Goal: Information Seeking & Learning: Learn about a topic

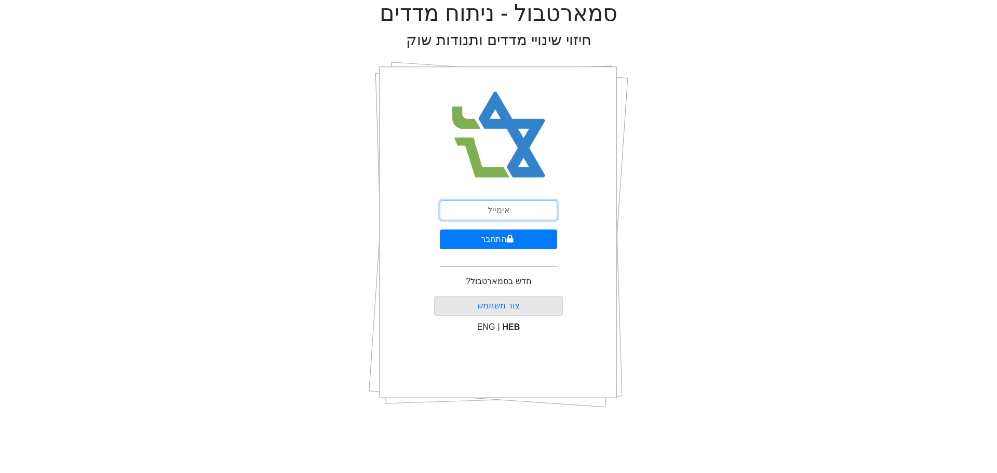
click at [523, 214] on input "email" at bounding box center [498, 210] width 117 height 20
paste input "[EMAIL_ADDRESS][DOMAIN_NAME]"
type input "[EMAIL_ADDRESS][DOMAIN_NAME]"
click at [485, 239] on button "התחבר" at bounding box center [498, 240] width 117 height 20
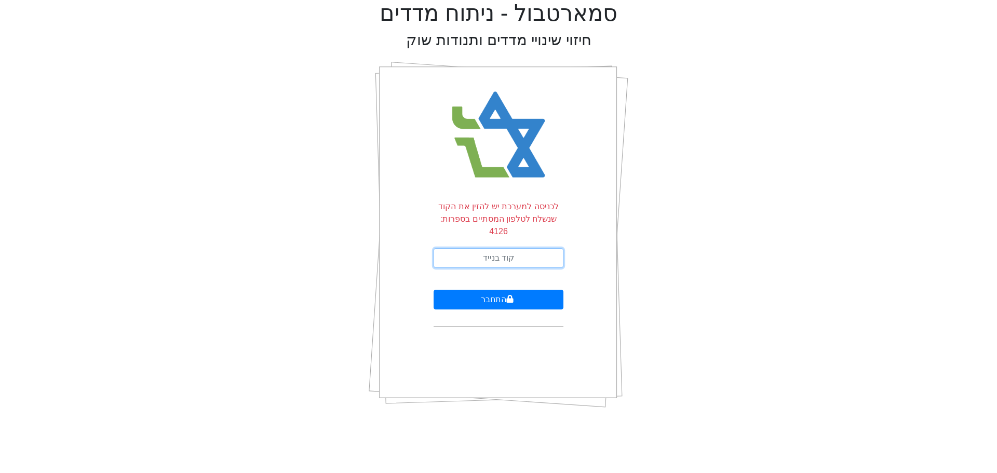
drag, startPoint x: 495, startPoint y: 245, endPoint x: 502, endPoint y: 241, distance: 8.1
click at [495, 248] on input "text" at bounding box center [499, 258] width 130 height 20
type input "604336"
click at [491, 290] on button "התחבר" at bounding box center [499, 300] width 130 height 20
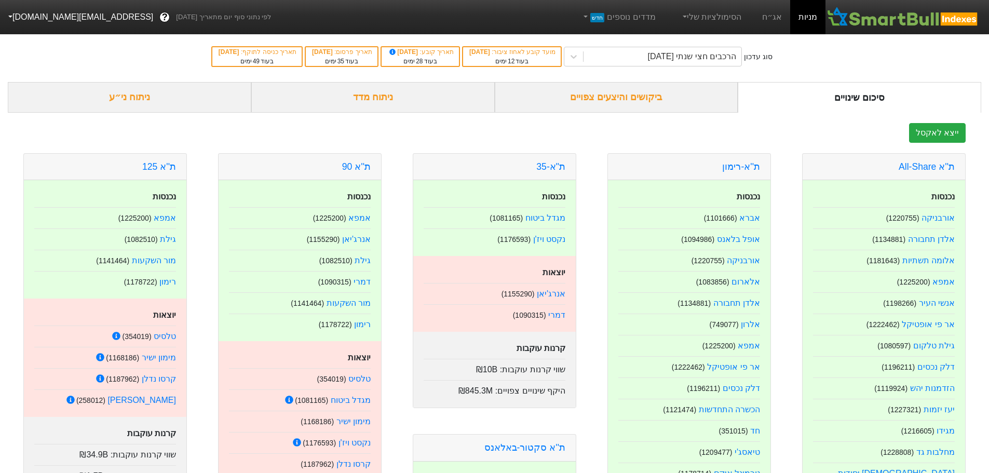
click at [378, 97] on div "ניתוח מדד" at bounding box center [373, 97] width 244 height 31
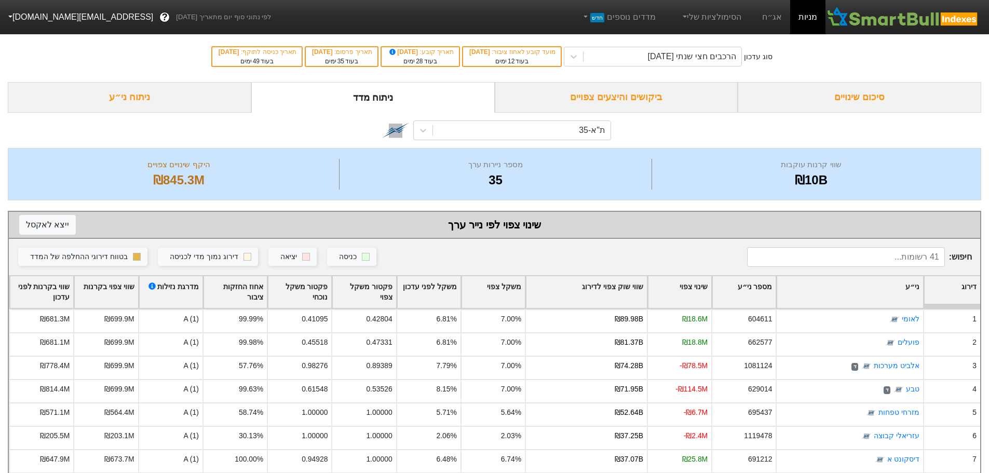
click at [138, 104] on div "ניתוח ני״ע" at bounding box center [130, 97] width 244 height 31
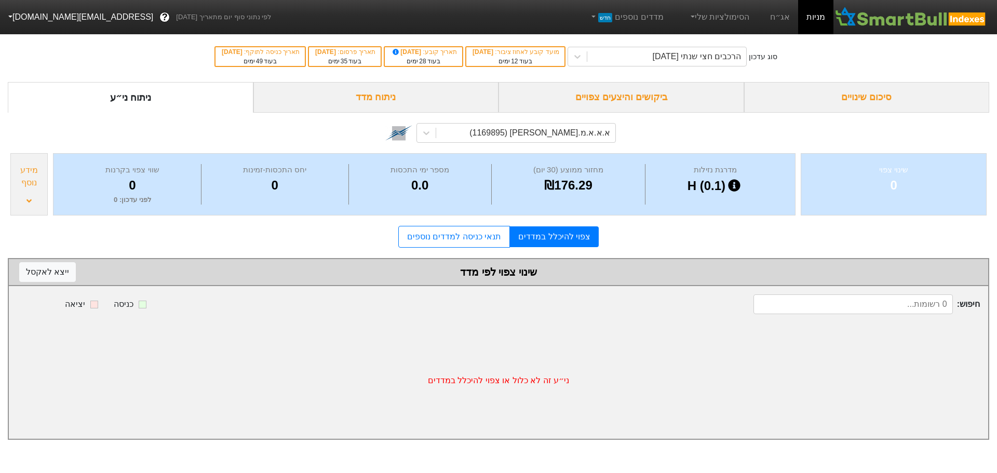
click at [375, 99] on div "ניתוח מדד" at bounding box center [376, 97] width 246 height 31
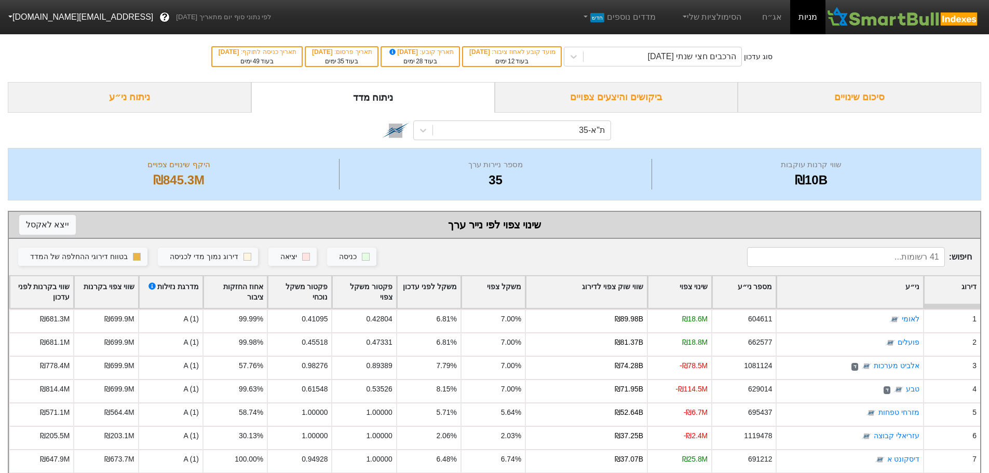
click at [151, 99] on div "ניתוח ני״ע" at bounding box center [130, 97] width 244 height 31
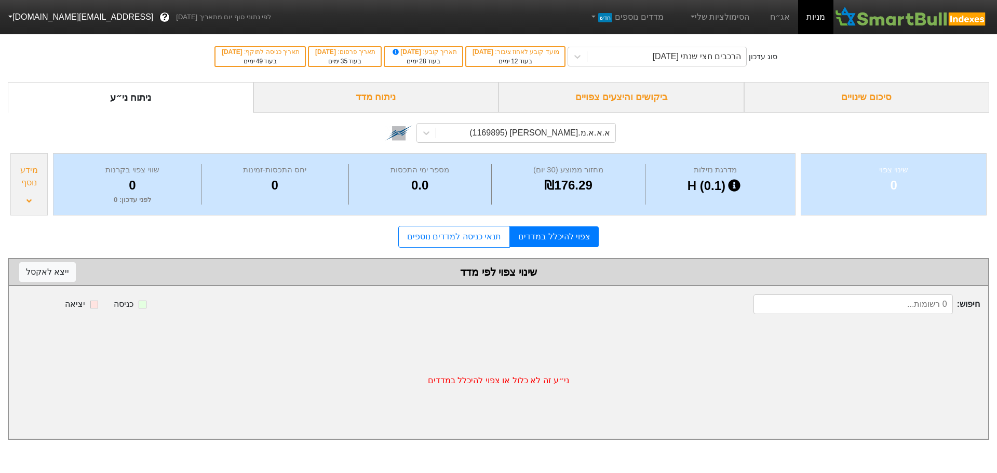
click at [897, 304] on input at bounding box center [853, 304] width 199 height 20
type input "קרסו"
click at [892, 309] on input "קרסו" at bounding box center [853, 304] width 199 height 20
drag, startPoint x: 925, startPoint y: 310, endPoint x: 997, endPoint y: 267, distance: 83.1
click at [994, 301] on div "סוג עדכון הרכבים חצי שנתי [DATE] מועד קובע לאחוז ציבור : [DATE] בעוד 12 ימים תא…" at bounding box center [498, 235] width 997 height 409
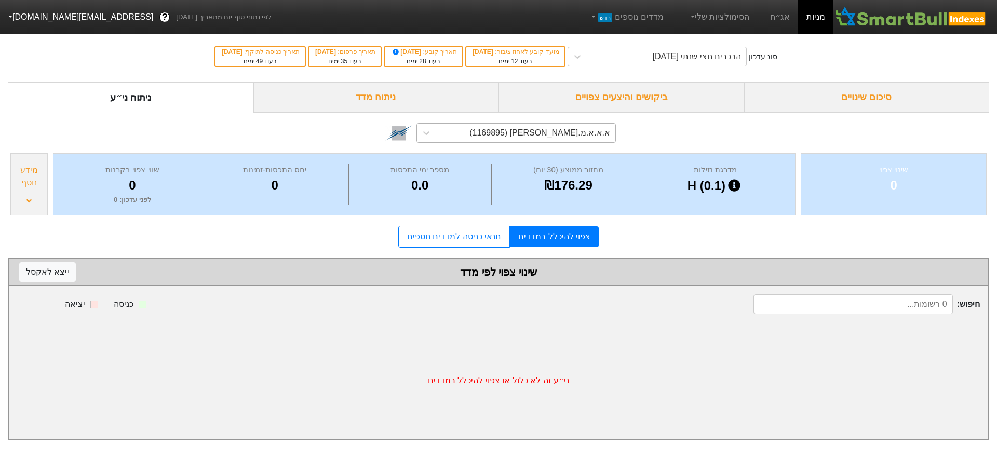
click at [482, 136] on div "א.א.א.מ.[PERSON_NAME] (1169895)" at bounding box center [525, 133] width 179 height 19
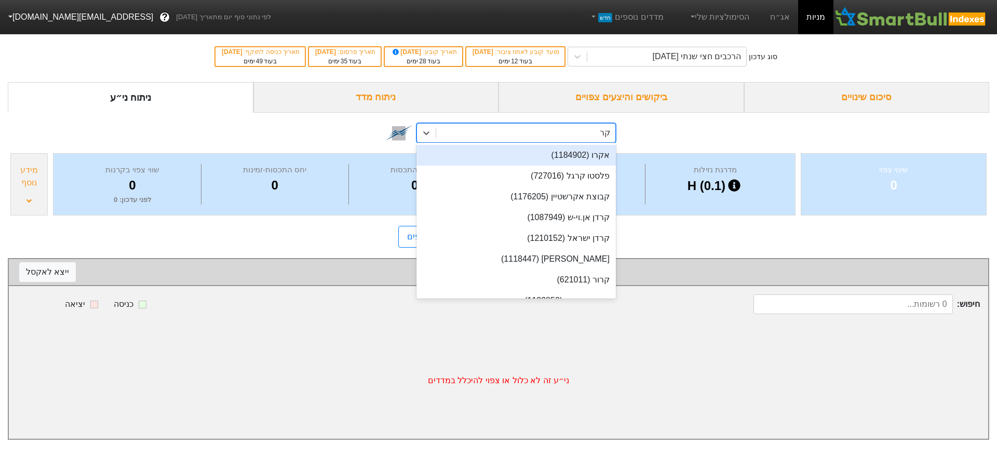
type input "קרס"
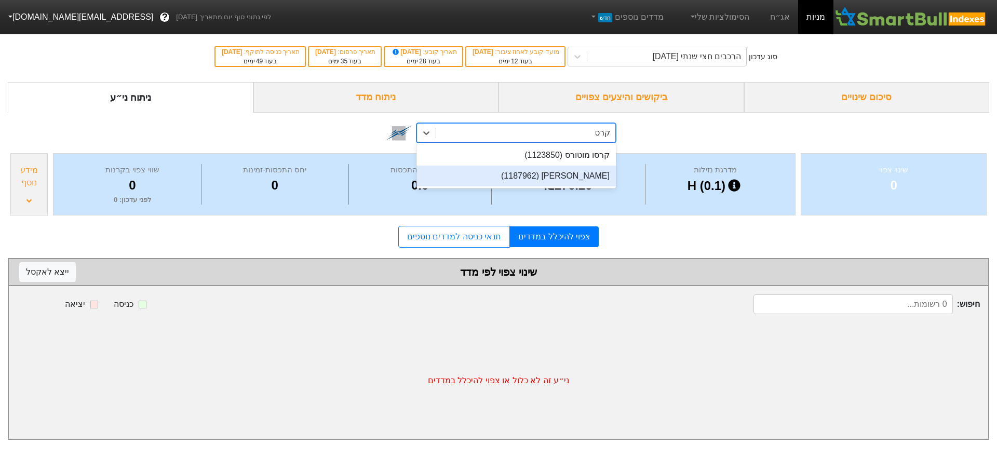
click at [515, 180] on div "[PERSON_NAME] (1187962)" at bounding box center [516, 176] width 199 height 21
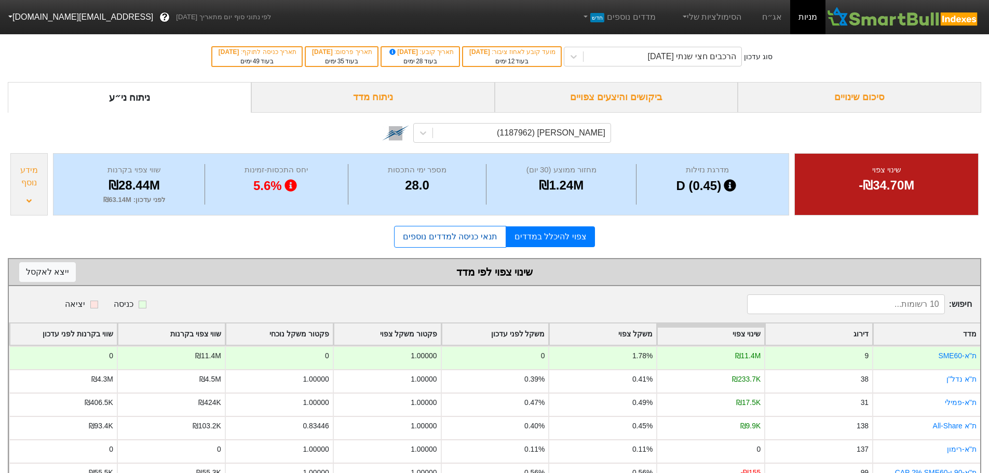
click at [472, 239] on link "תנאי כניסה למדדים נוספים" at bounding box center [450, 237] width 112 height 22
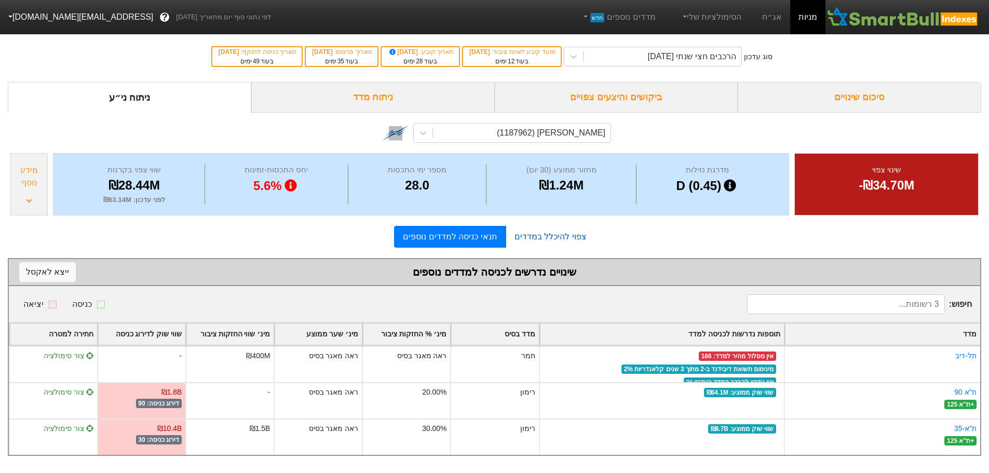
click at [549, 240] on link "צפוי להיכלל במדדים" at bounding box center [550, 236] width 89 height 21
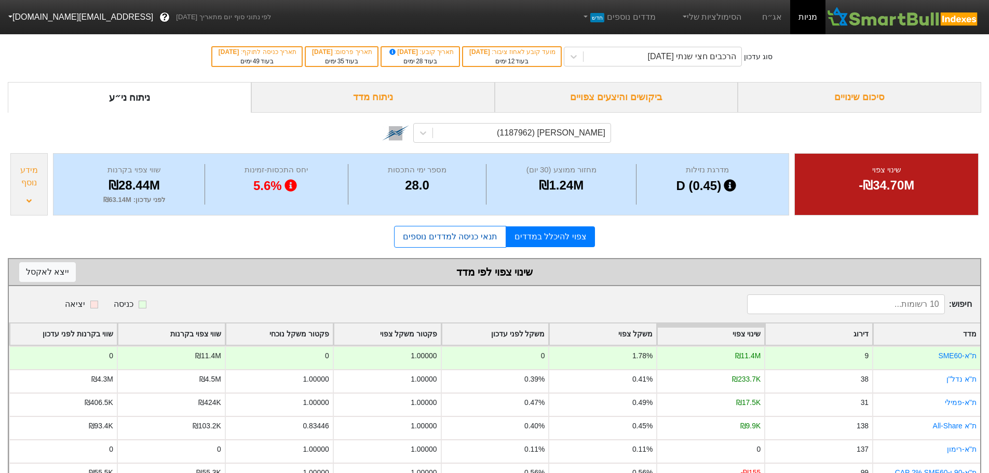
click at [455, 240] on link "תנאי כניסה למדדים נוספים" at bounding box center [450, 237] width 112 height 22
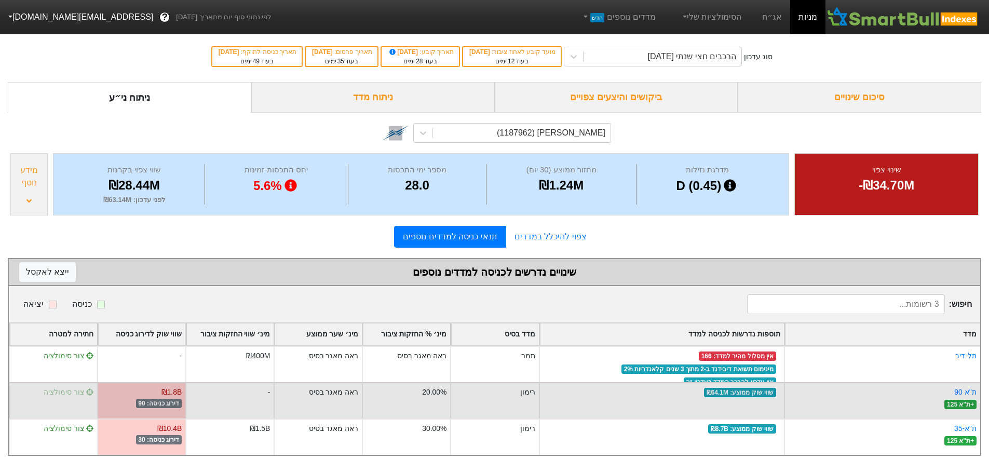
click at [69, 393] on span "צור סימולציה" at bounding box center [69, 392] width 50 height 8
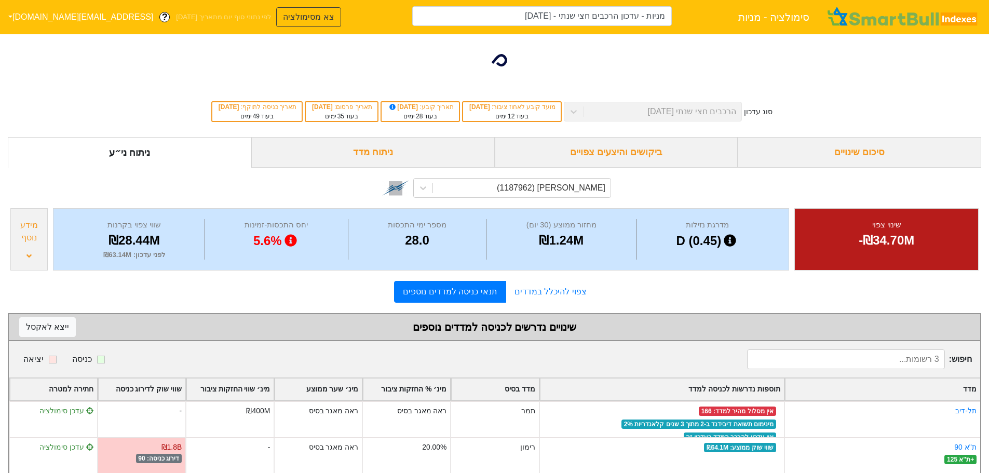
type input "מניות - עדכון הרכבים חצי שנתי - [DATE] (קרסו נדלן)"
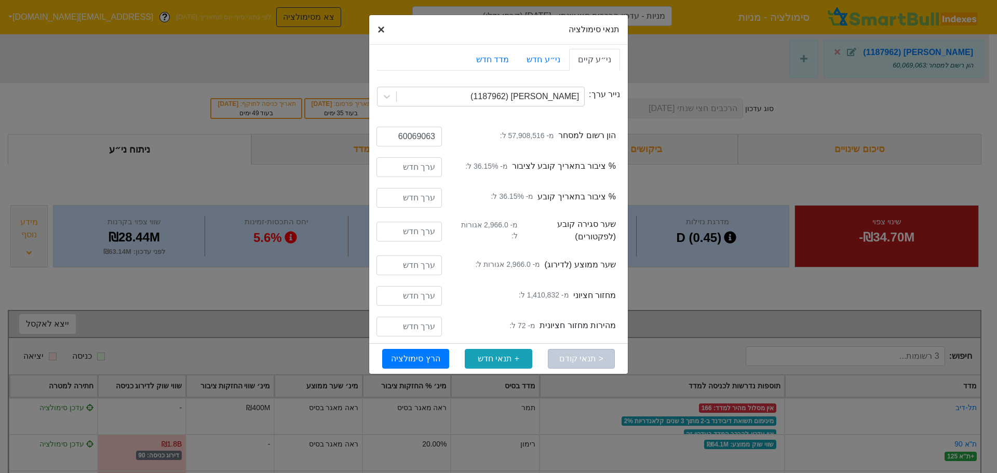
click at [381, 26] on span "×" at bounding box center [381, 29] width 7 height 14
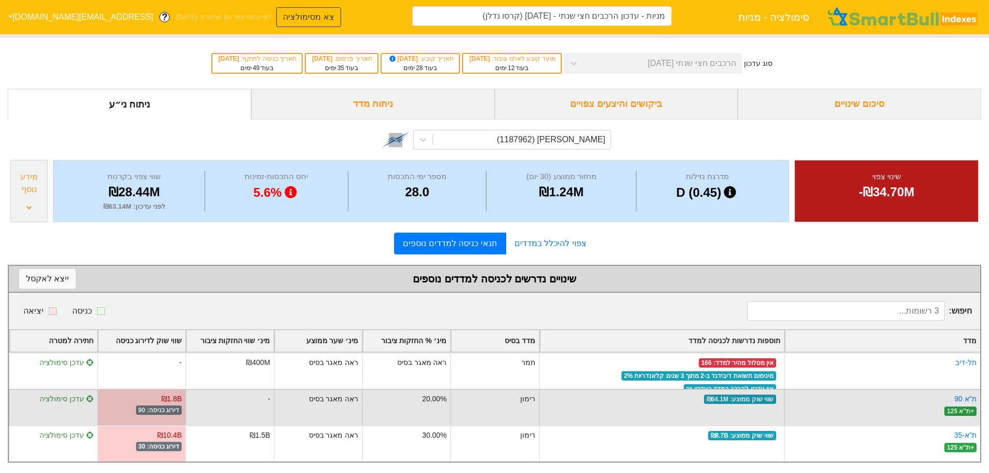
scroll to position [53, 0]
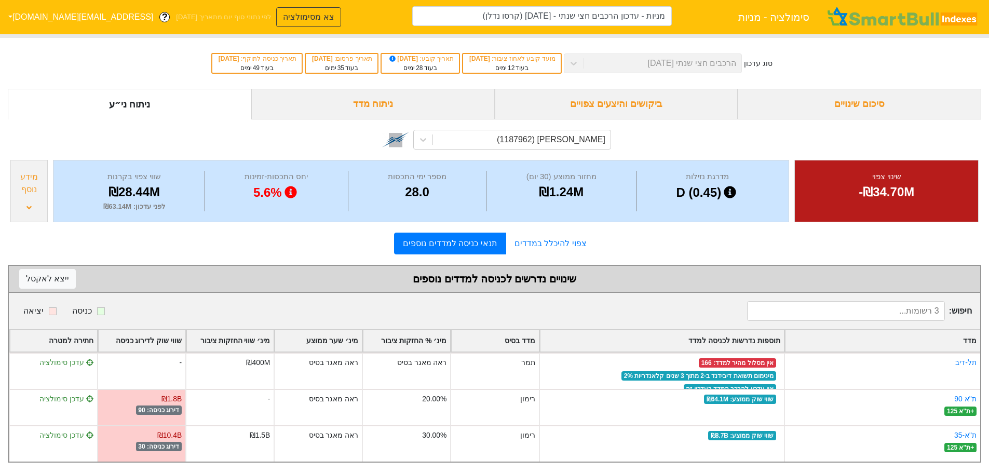
click at [861, 92] on div "סיכום שינויים" at bounding box center [860, 104] width 244 height 31
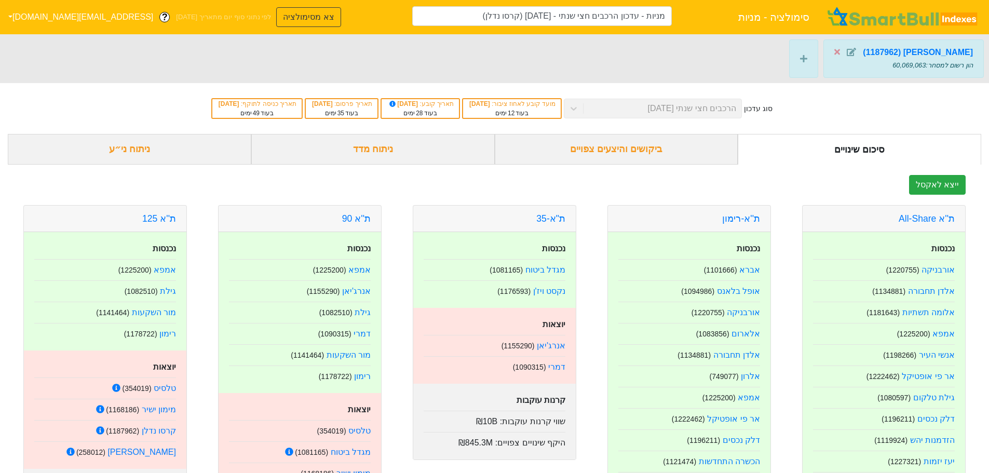
click at [132, 145] on div "ניתוח ני״ע" at bounding box center [130, 149] width 244 height 31
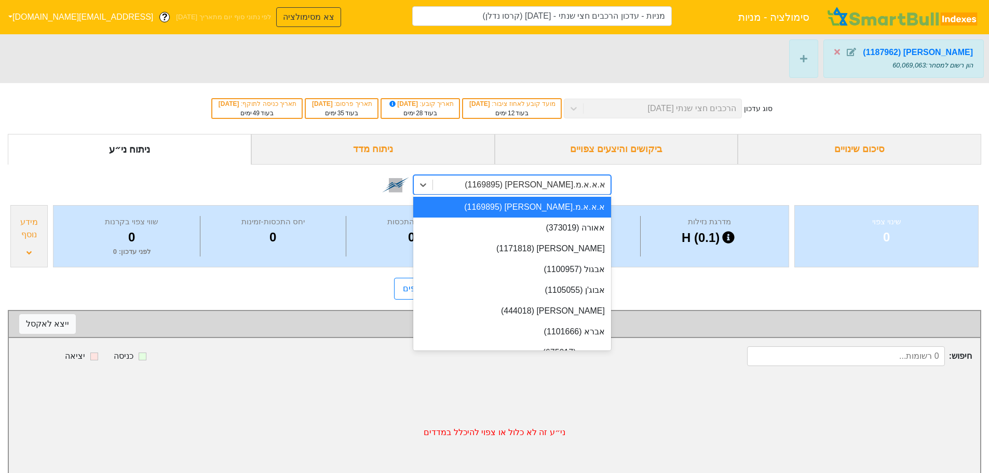
click at [562, 186] on div "א.א.א.מ.[PERSON_NAME] (1169895)" at bounding box center [535, 185] width 141 height 12
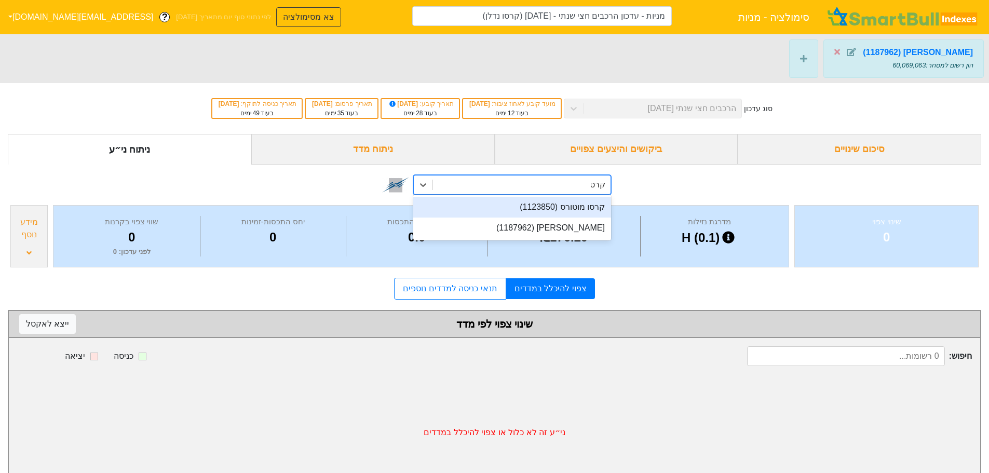
type input "קרסו"
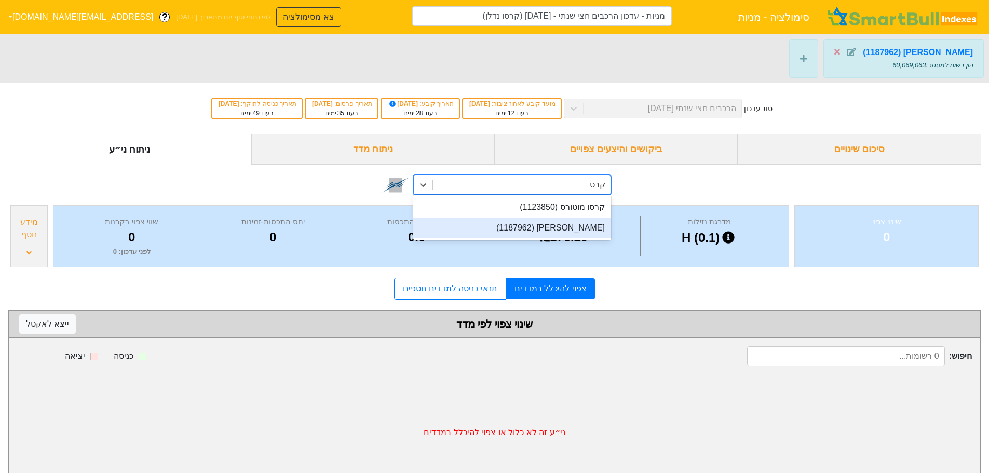
click at [558, 225] on div "[PERSON_NAME] (1187962)" at bounding box center [512, 228] width 198 height 21
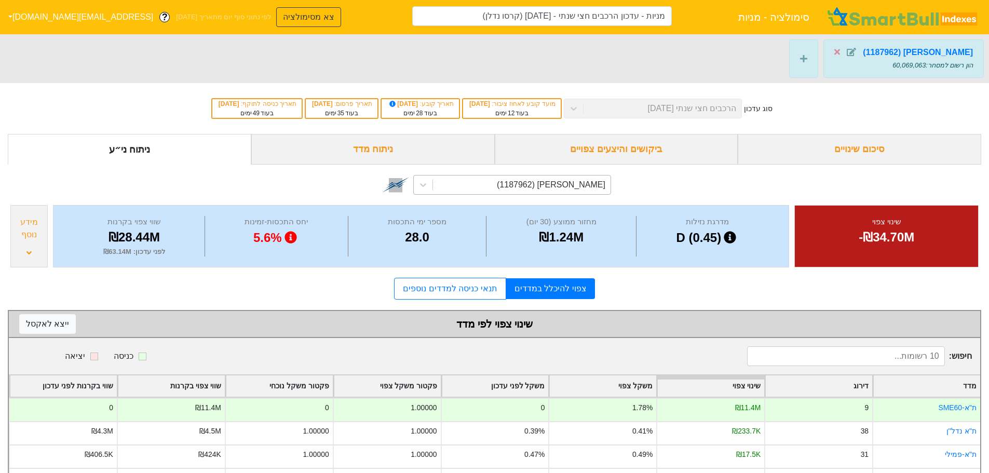
click at [379, 147] on div "ניתוח מדד" at bounding box center [373, 149] width 244 height 31
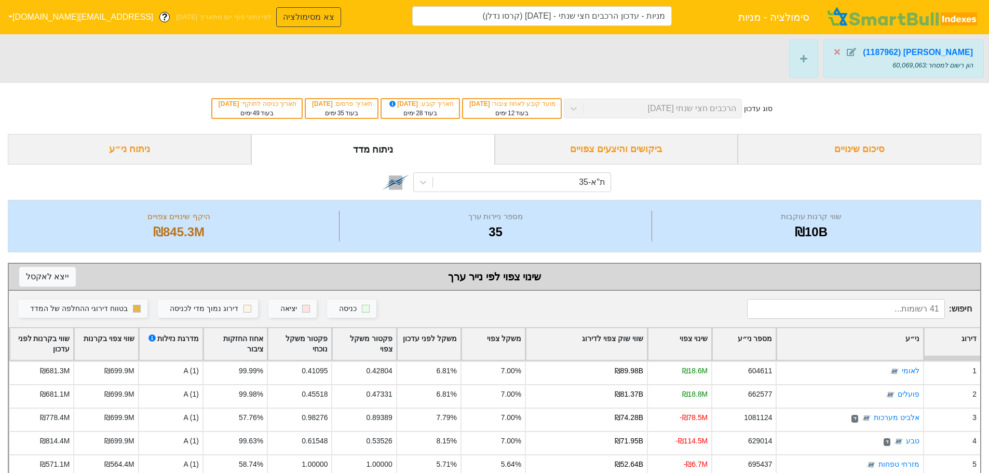
click at [142, 150] on div "ניתוח ני״ע" at bounding box center [130, 149] width 244 height 31
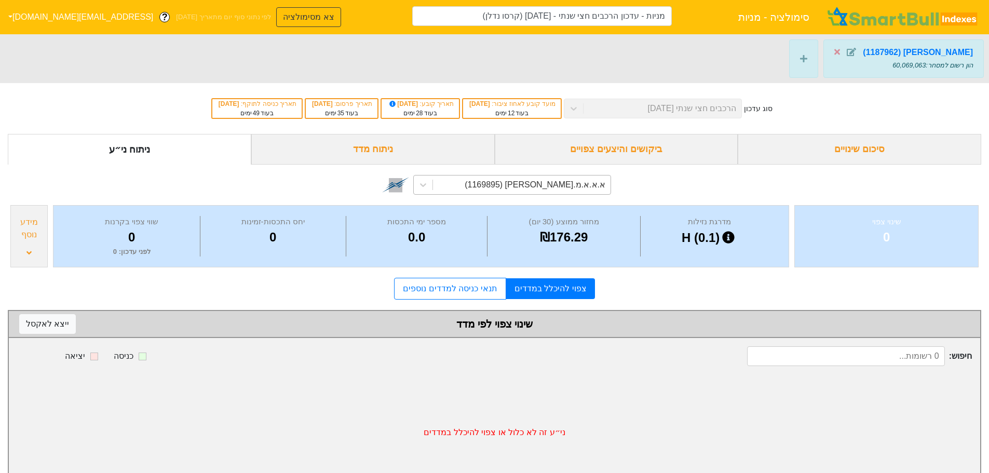
click at [579, 187] on div "א.א.א.מ.[PERSON_NAME] (1169895)" at bounding box center [535, 185] width 141 height 12
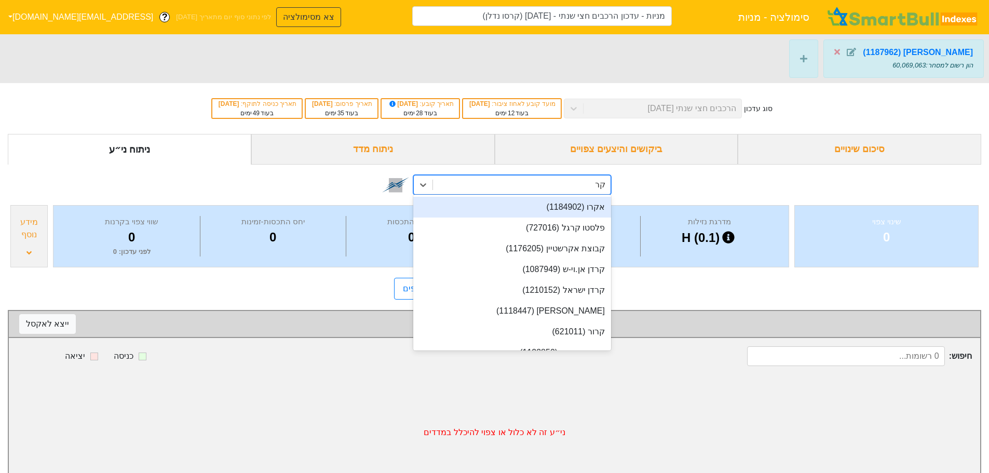
type input "קרס"
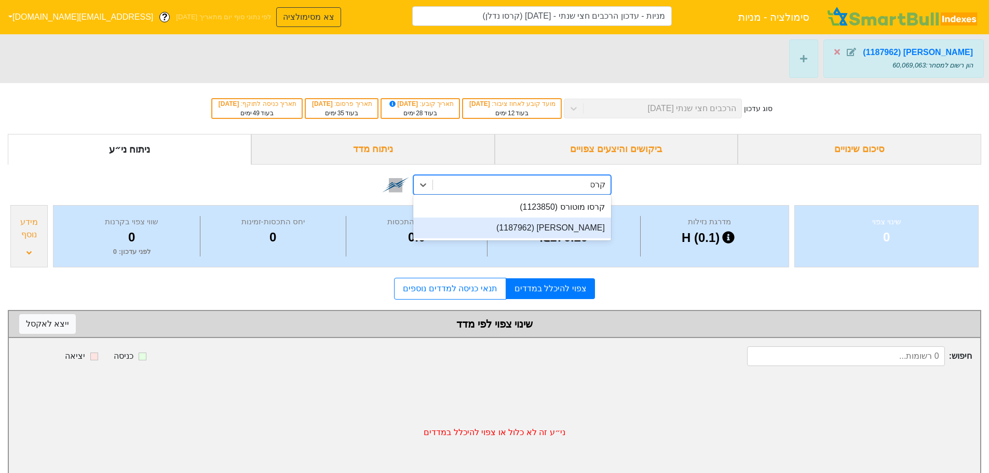
click at [563, 231] on div "[PERSON_NAME] (1187962)" at bounding box center [512, 228] width 198 height 21
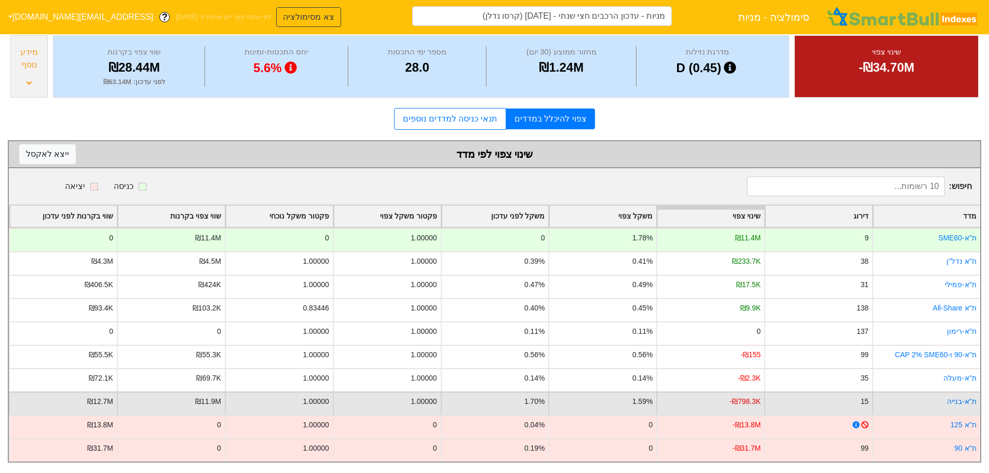
scroll to position [178, 0]
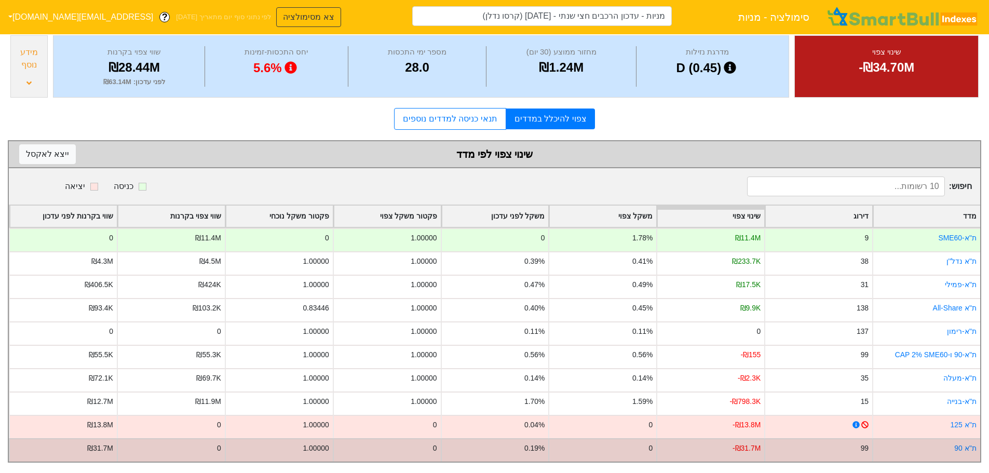
click at [935, 447] on div "ת''א 90" at bounding box center [926, 449] width 108 height 23
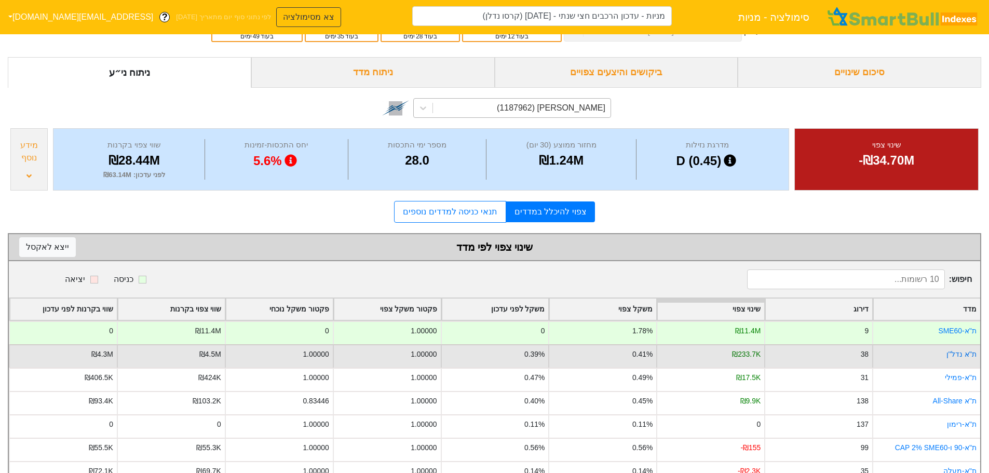
scroll to position [74, 0]
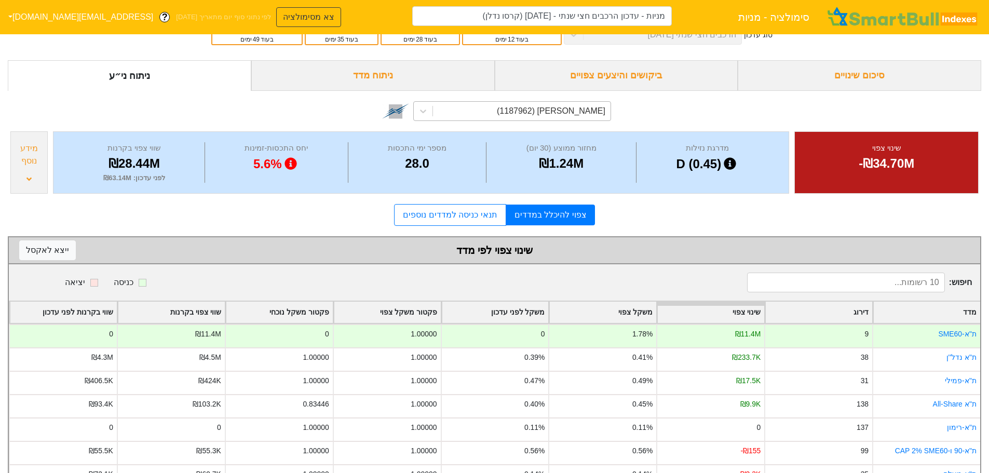
click at [554, 210] on link "צפוי להיכלל במדדים" at bounding box center [550, 215] width 89 height 21
click at [442, 218] on link "תנאי כניסה למדדים נוספים" at bounding box center [450, 215] width 112 height 22
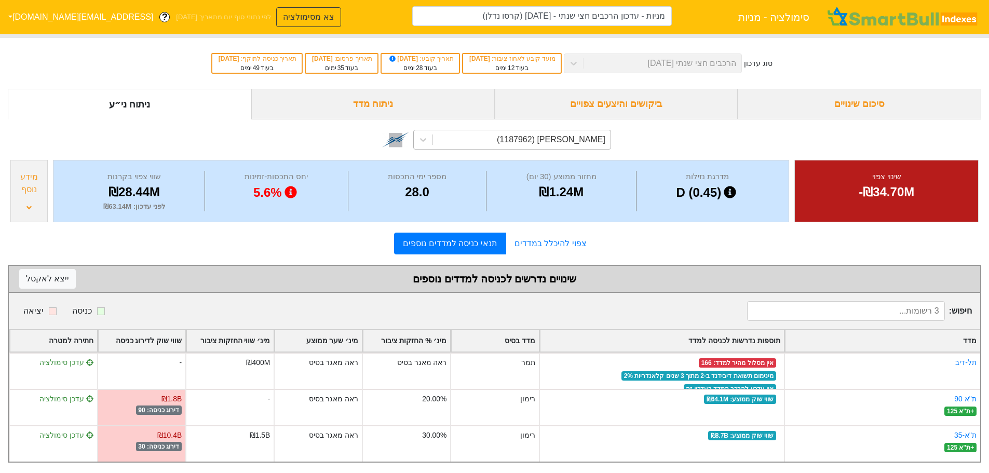
scroll to position [53, 0]
drag, startPoint x: 582, startPoint y: 469, endPoint x: 546, endPoint y: 469, distance: 35.8
click at [546, 469] on html "סימולציה - מניות מניות - עדכון הרכבים חצי שנתי - [DATE] (קרסו נדלן) צא מסימולצי…" at bounding box center [494, 214] width 989 height 518
